Goal: Information Seeking & Learning: Learn about a topic

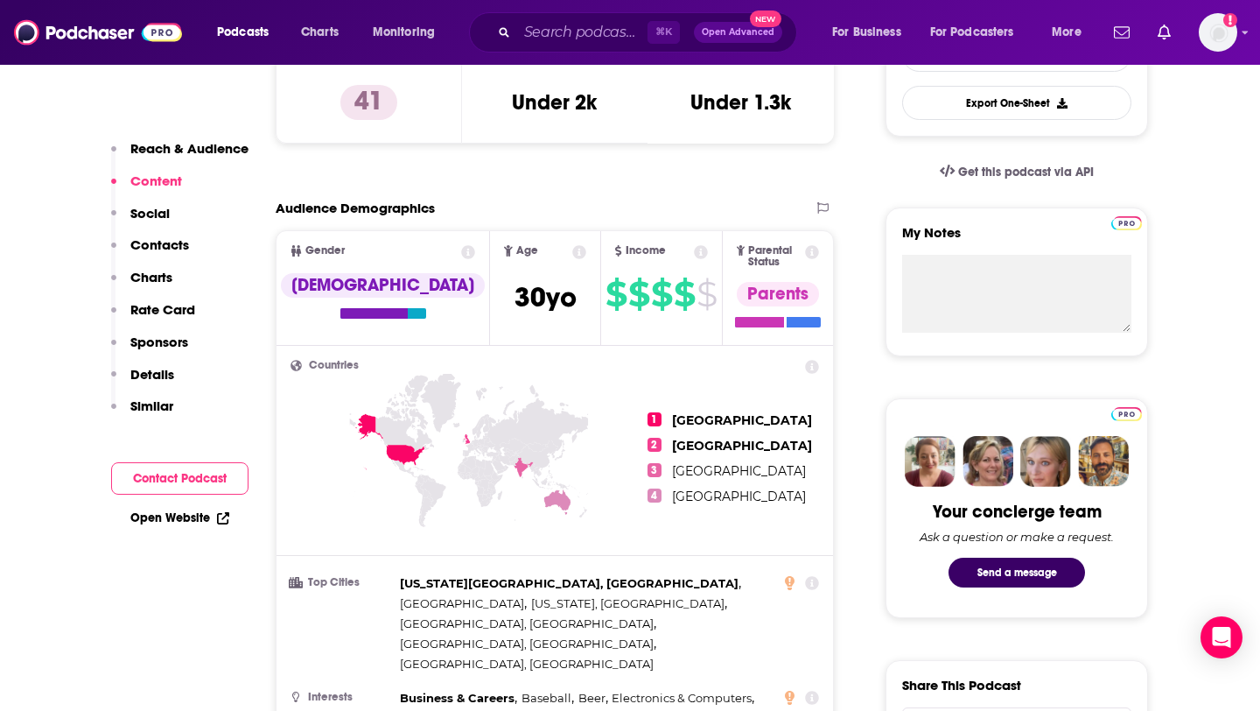
scroll to position [358, 0]
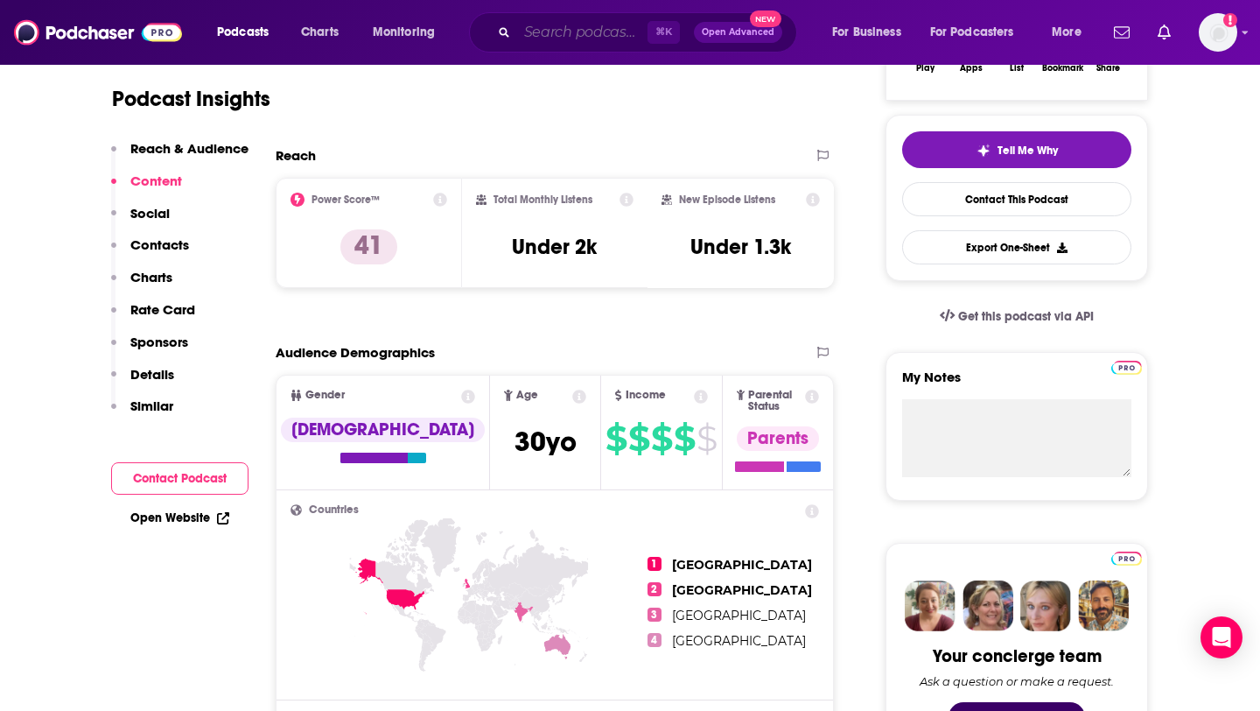
click at [561, 32] on input "Search podcasts, credits, & more..." at bounding box center [582, 32] width 130 height 28
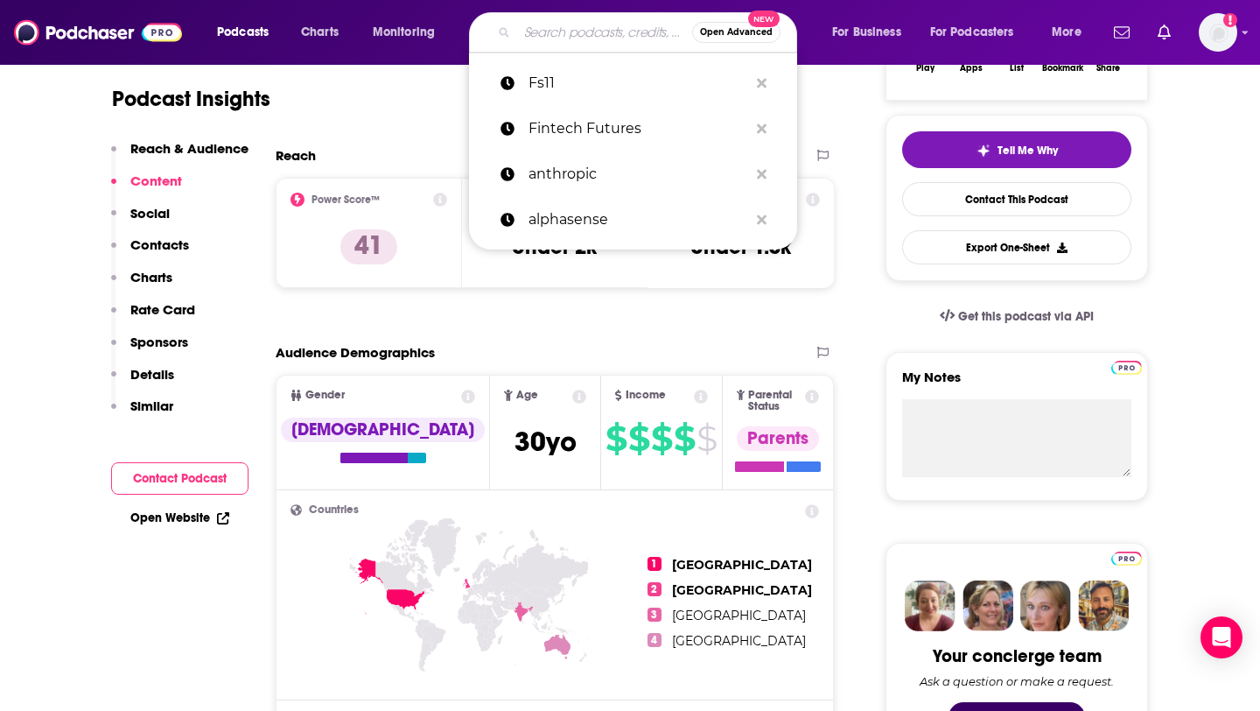
paste input "FSTech"
type input "FSTech"
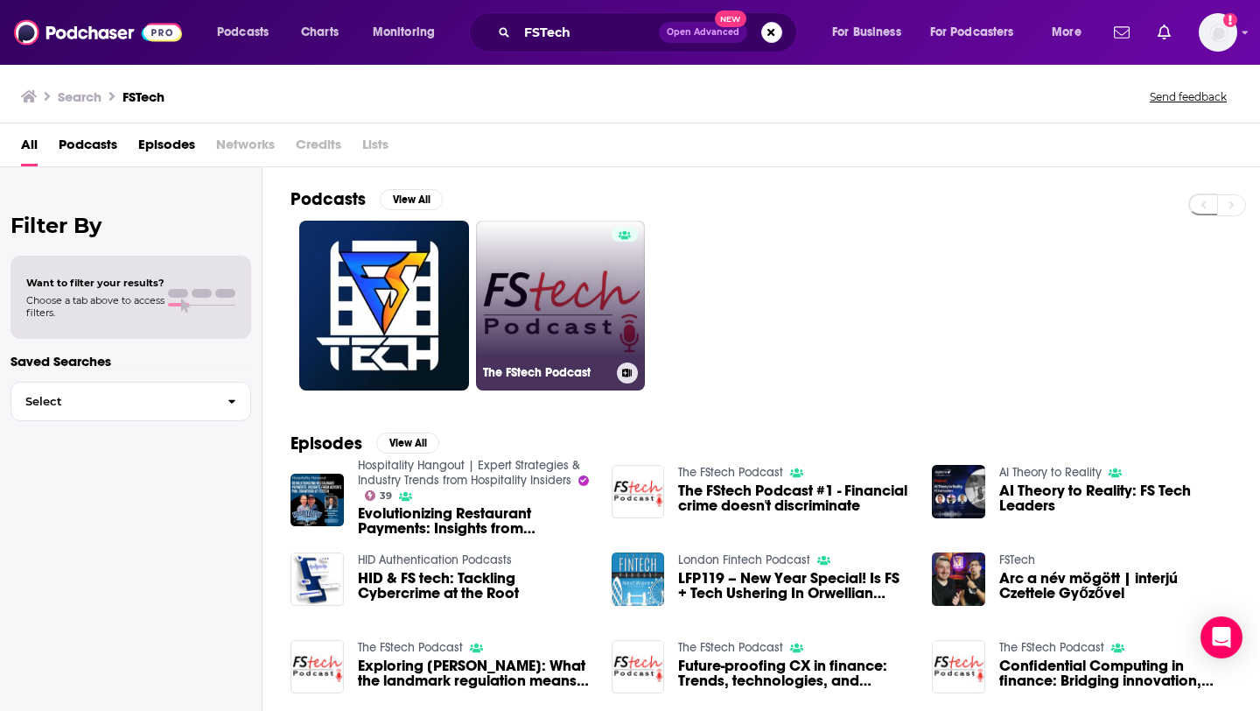
click at [486, 294] on link "The FStech Podcast" at bounding box center [561, 306] width 170 height 170
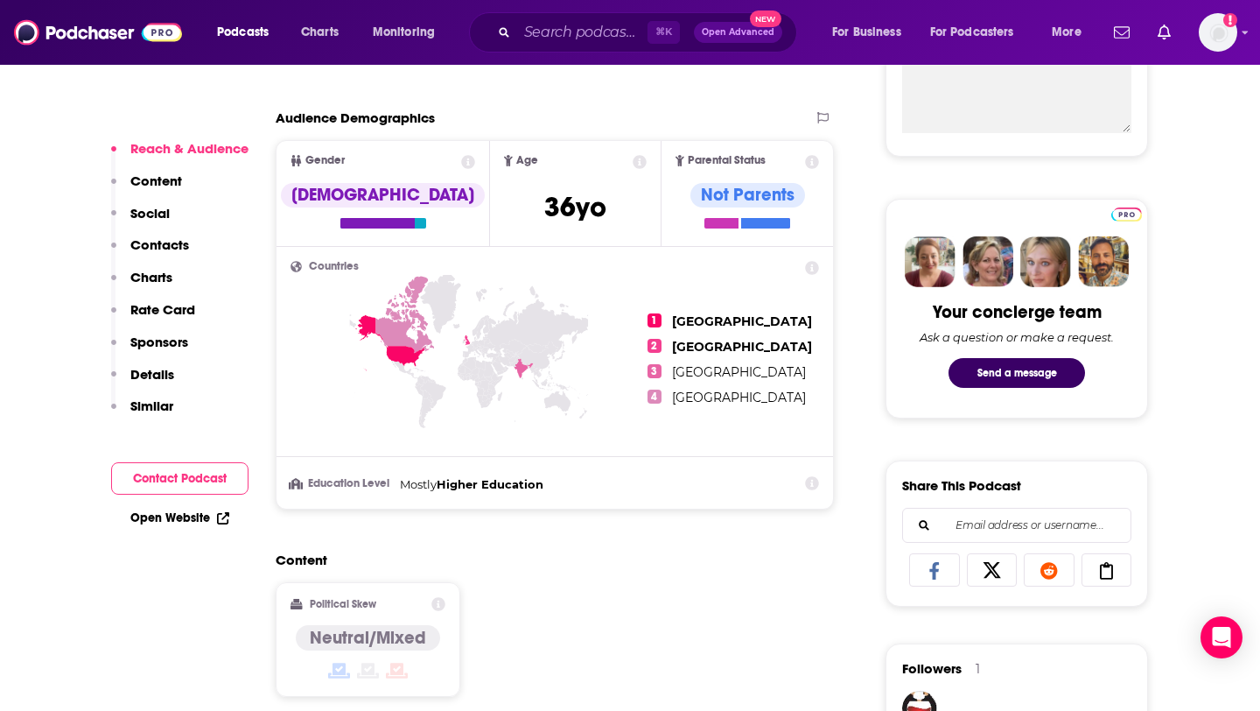
scroll to position [1283, 0]
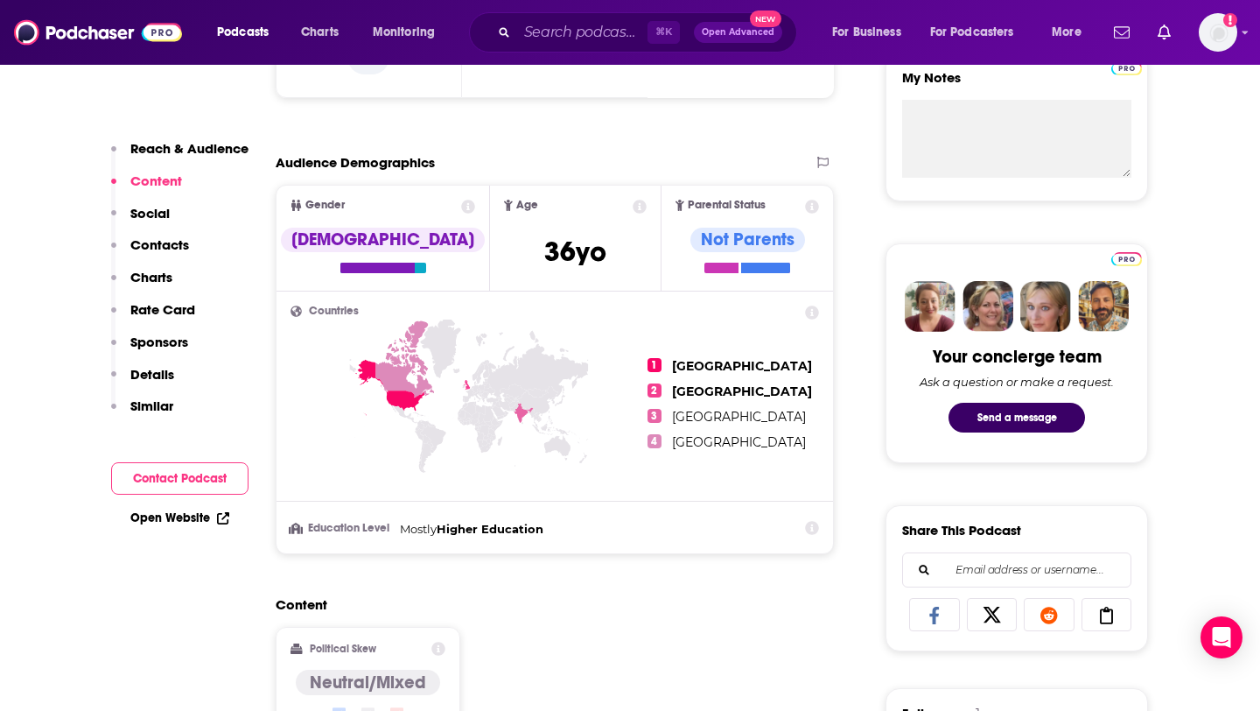
click at [194, 149] on p "Reach & Audience" at bounding box center [189, 148] width 118 height 17
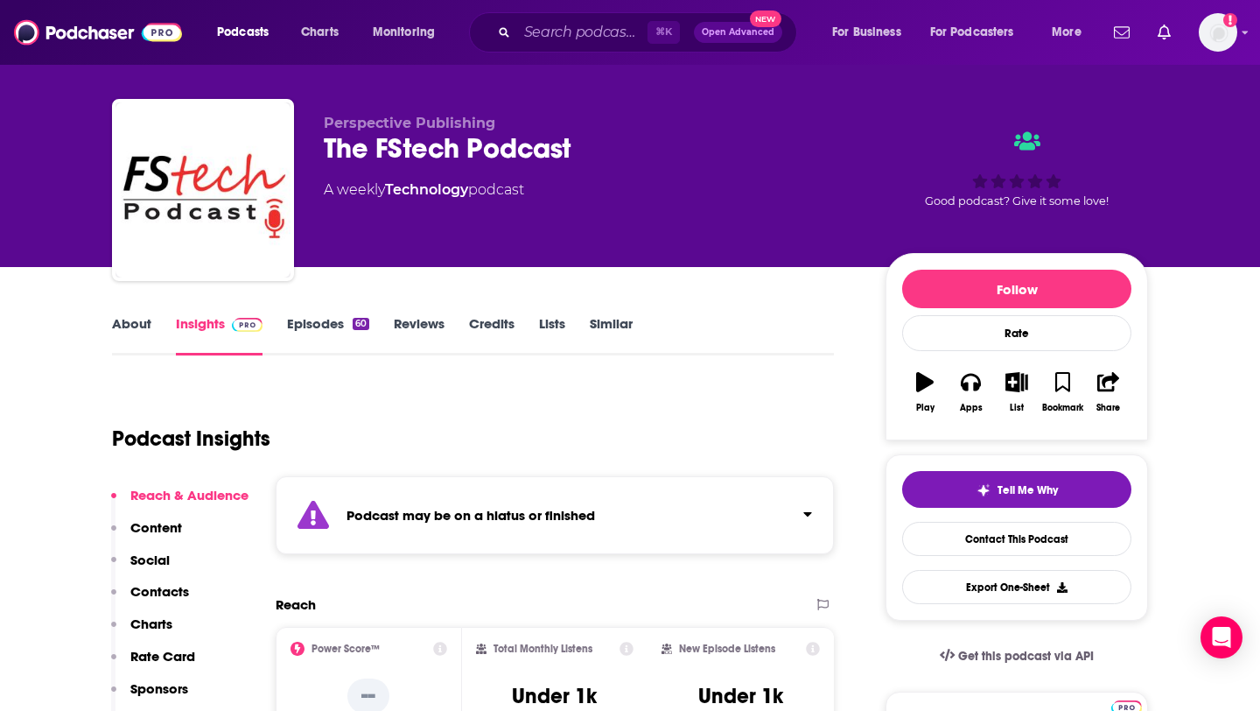
scroll to position [0, 0]
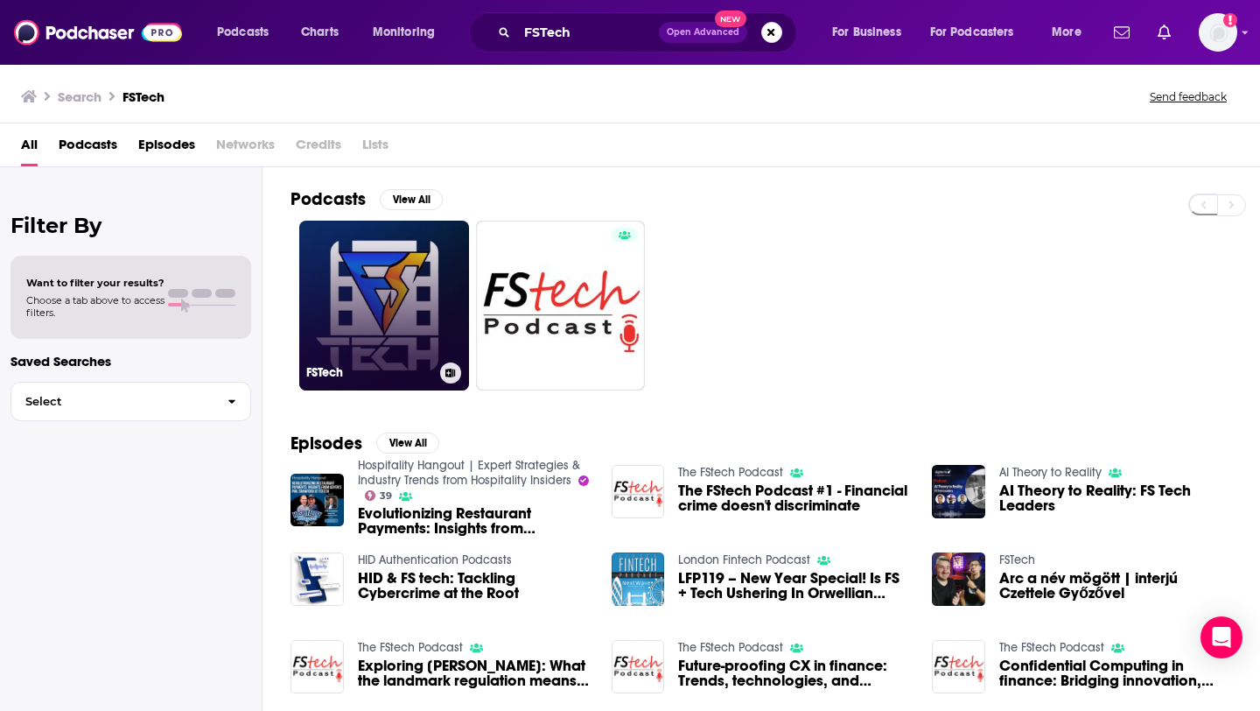
click at [412, 256] on link "FSTech" at bounding box center [384, 306] width 170 height 170
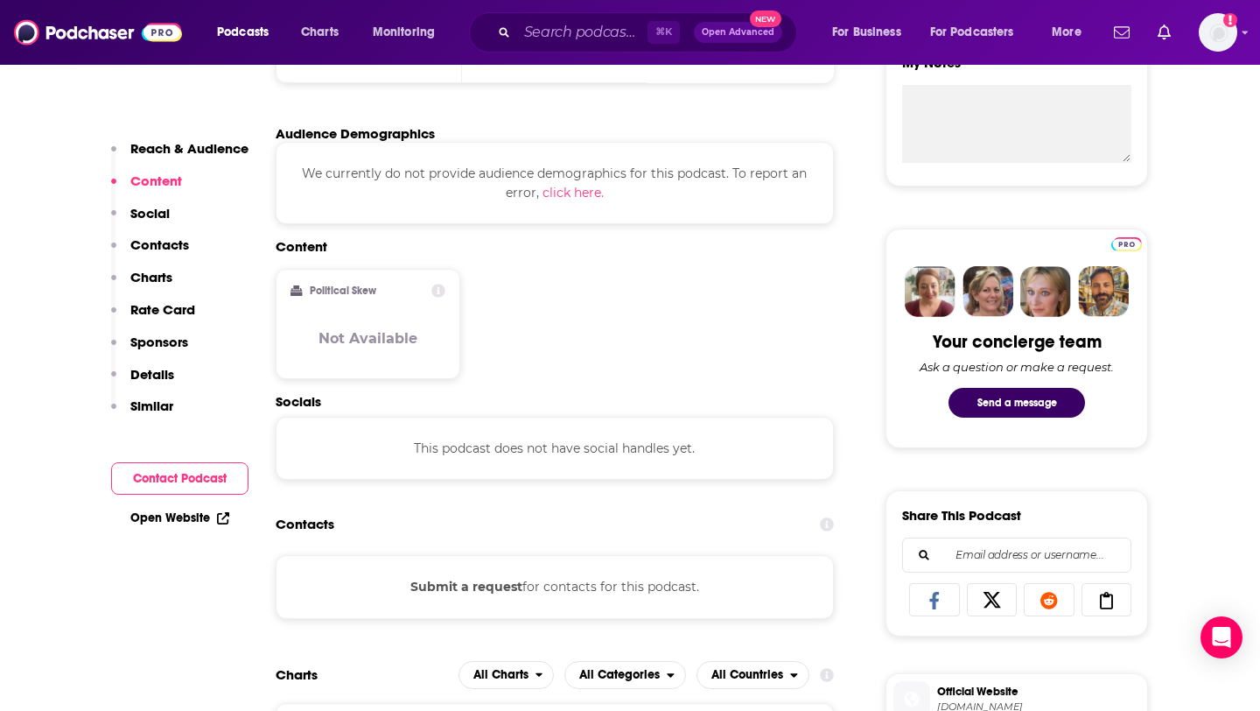
scroll to position [1001, 0]
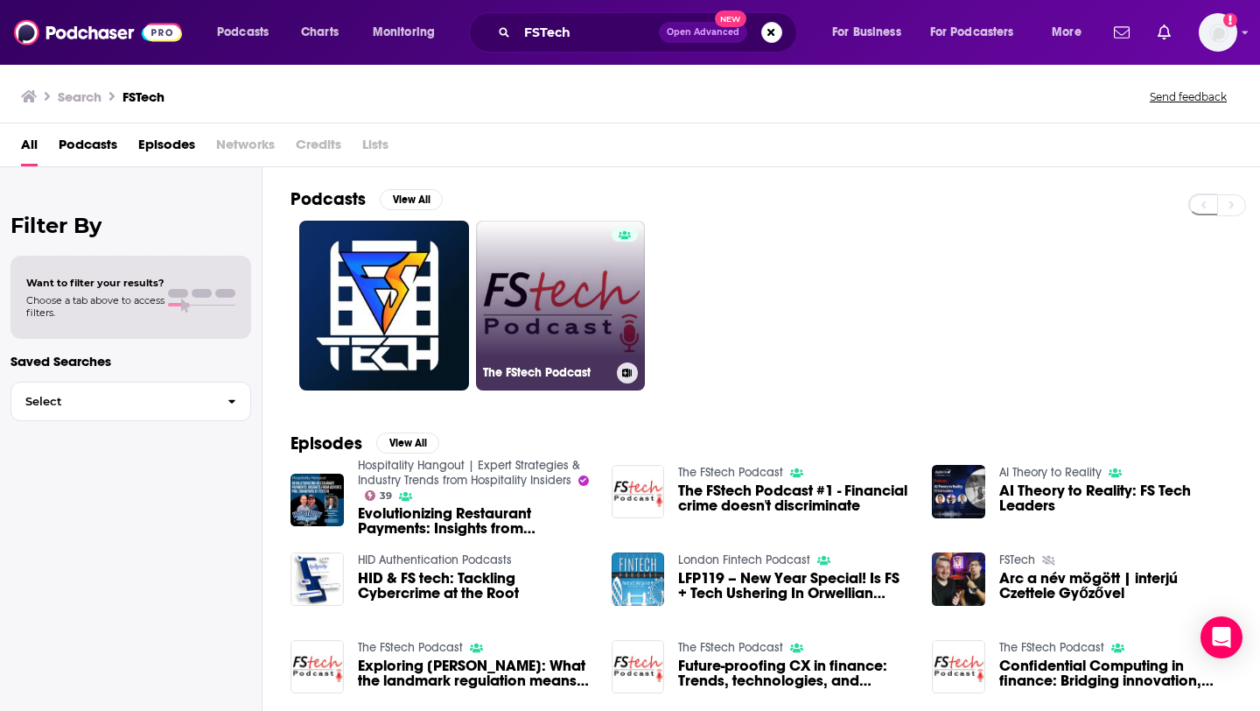
click at [490, 291] on link "The FStech Podcast" at bounding box center [561, 306] width 170 height 170
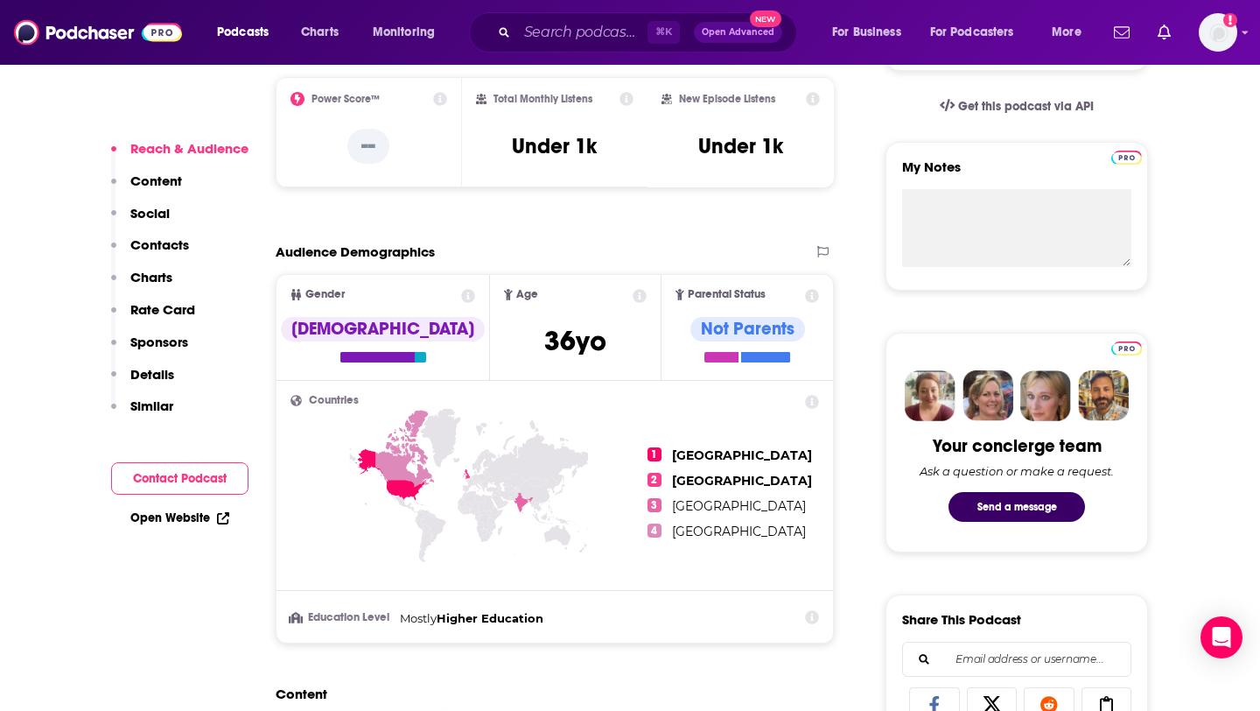
scroll to position [569, 0]
